Goal: Check status: Check status

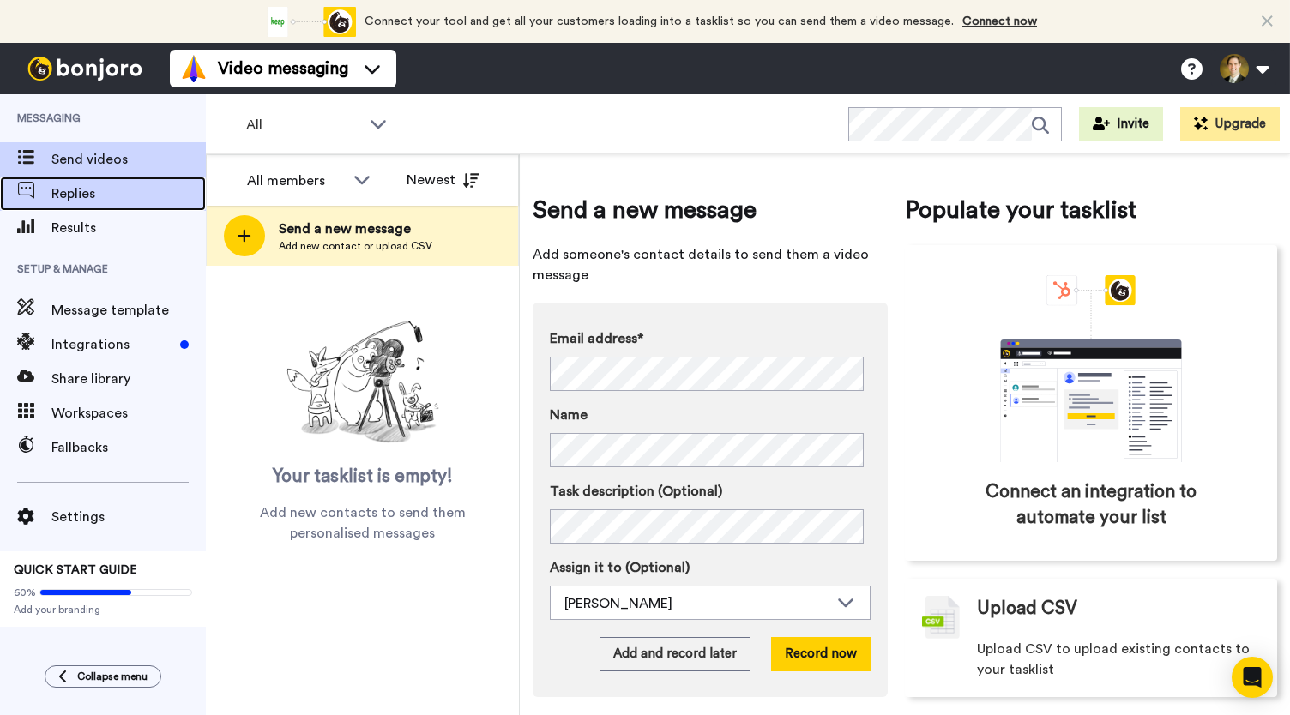
click at [89, 193] on span "Replies" at bounding box center [128, 194] width 154 height 21
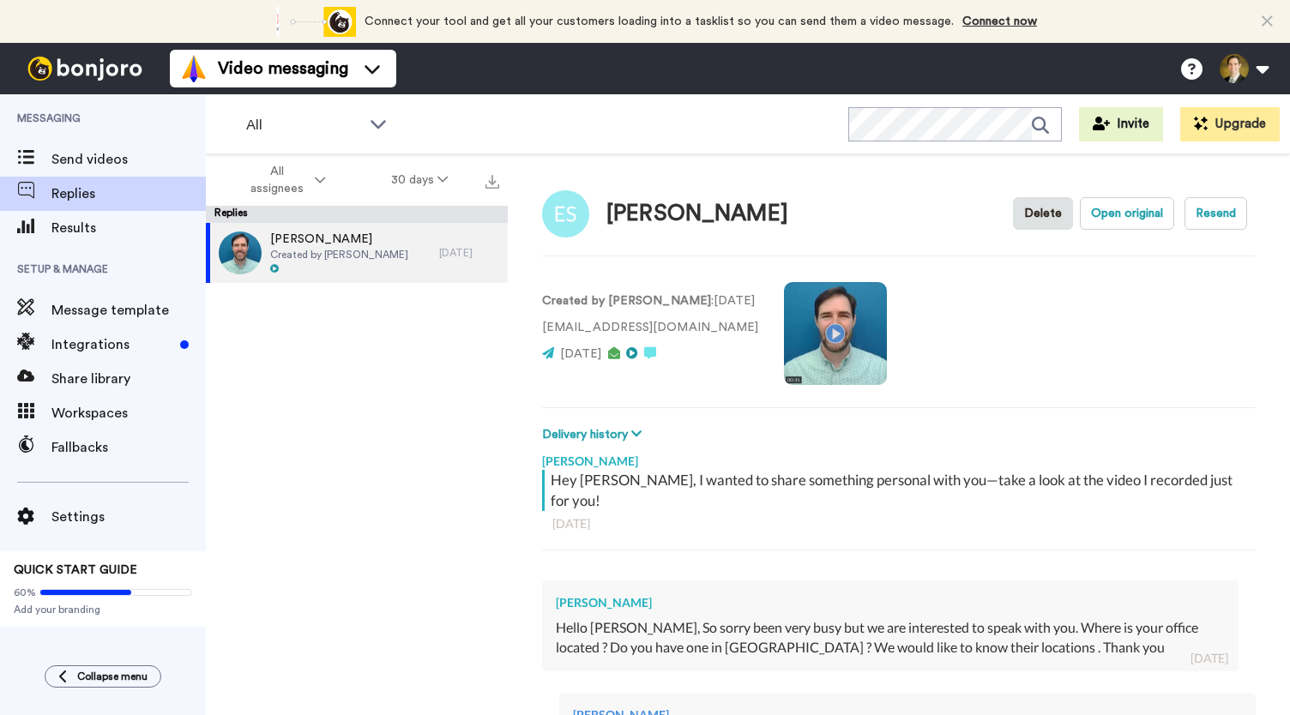
type textarea "x"
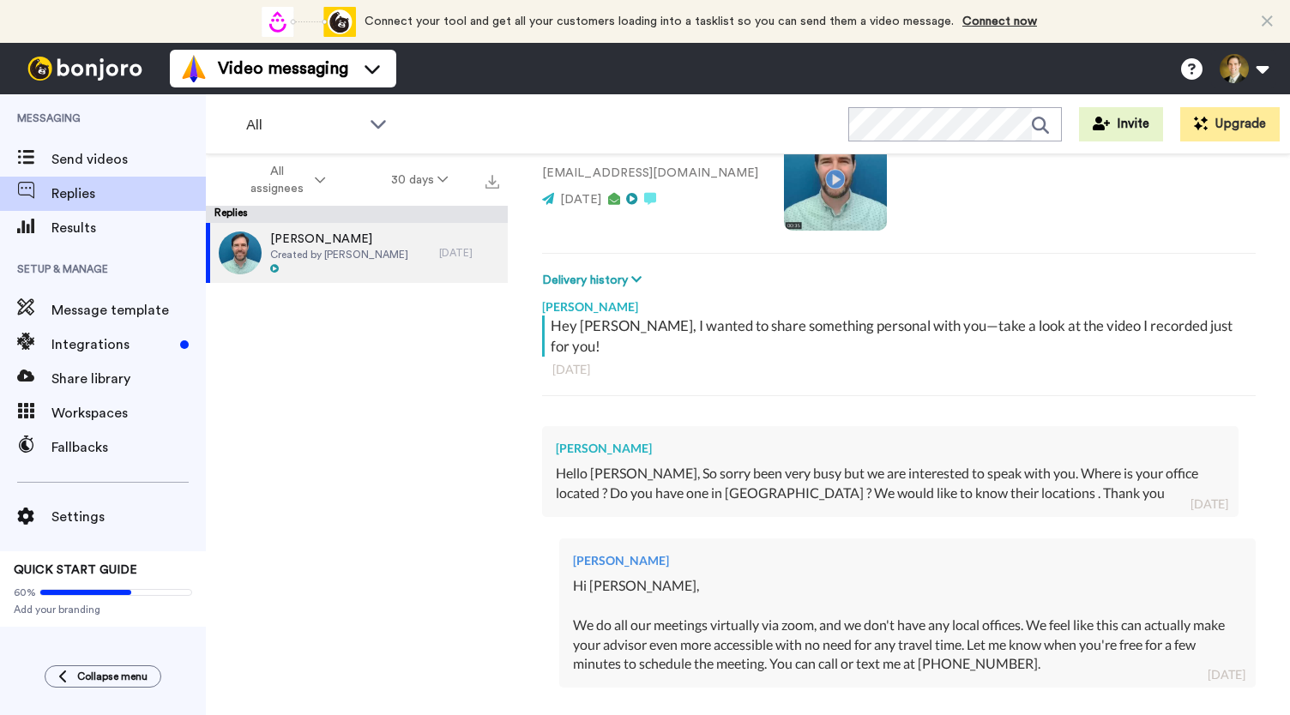
scroll to position [341, 0]
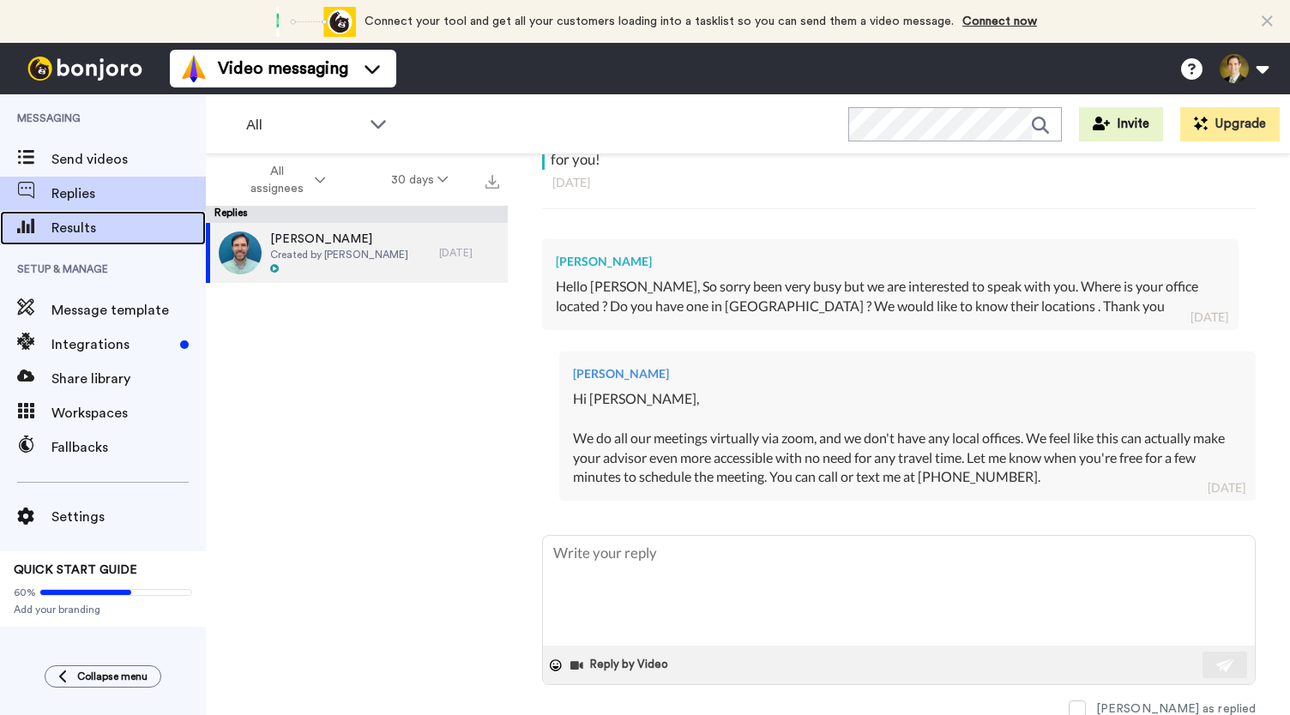
click at [75, 227] on span "Results" at bounding box center [128, 228] width 154 height 21
